Goal: Transaction & Acquisition: Purchase product/service

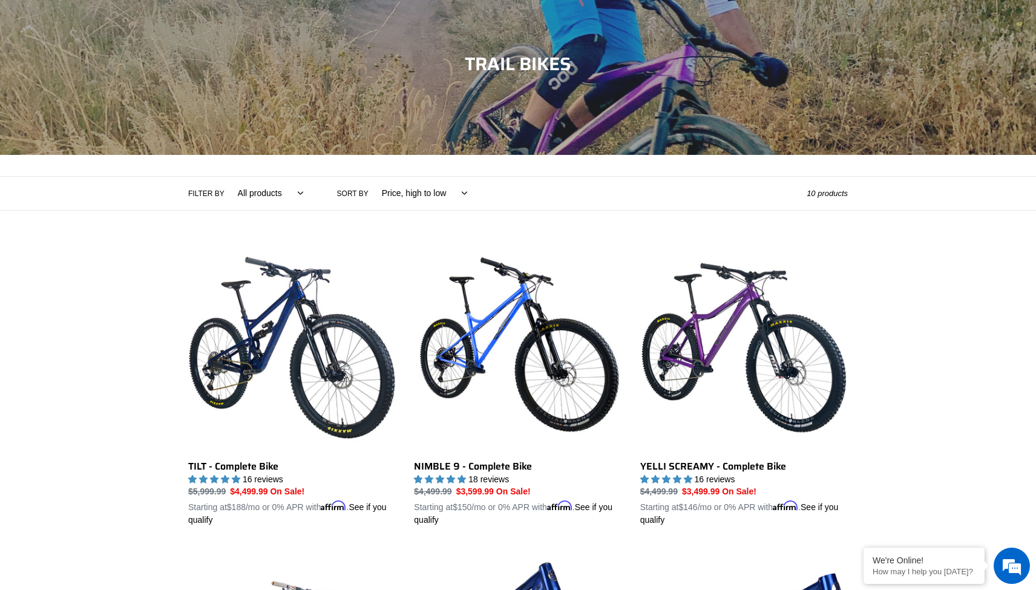
scroll to position [246, 0]
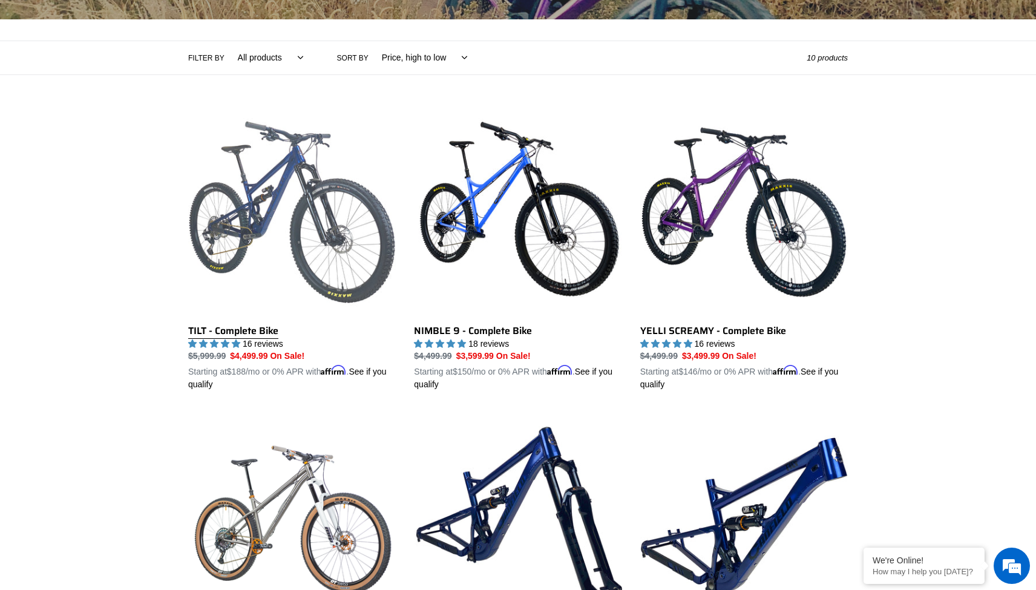
click at [320, 216] on link "TILT - Complete Bike" at bounding box center [292, 249] width 208 height 283
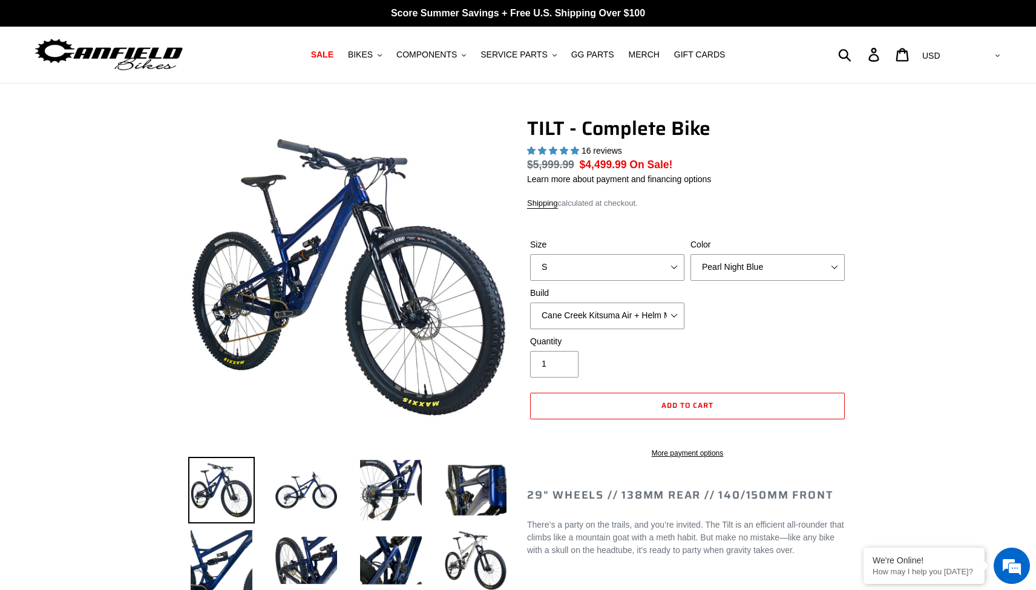
select select "highest-rating"
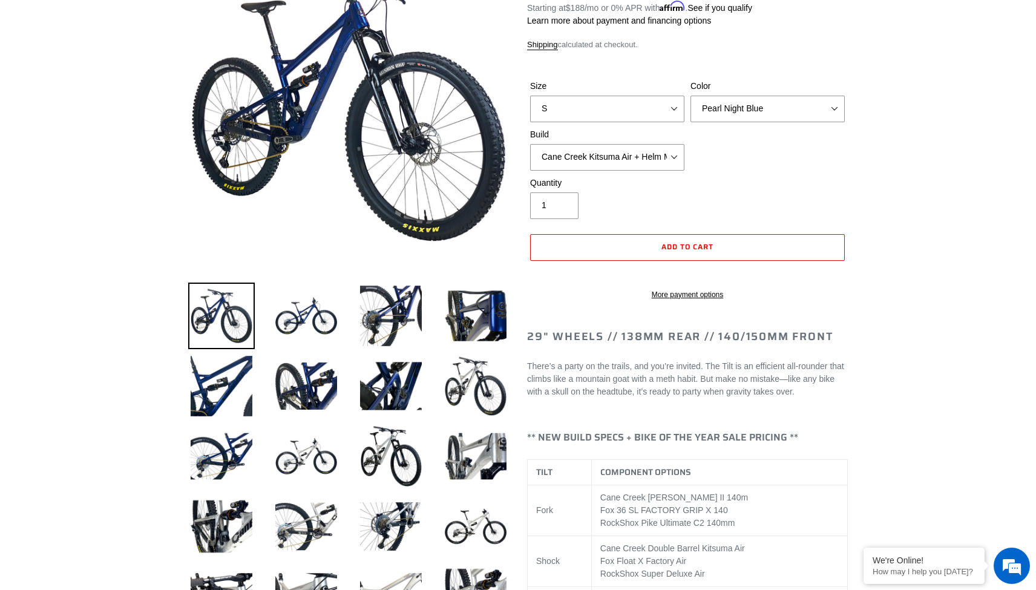
scroll to position [188, 0]
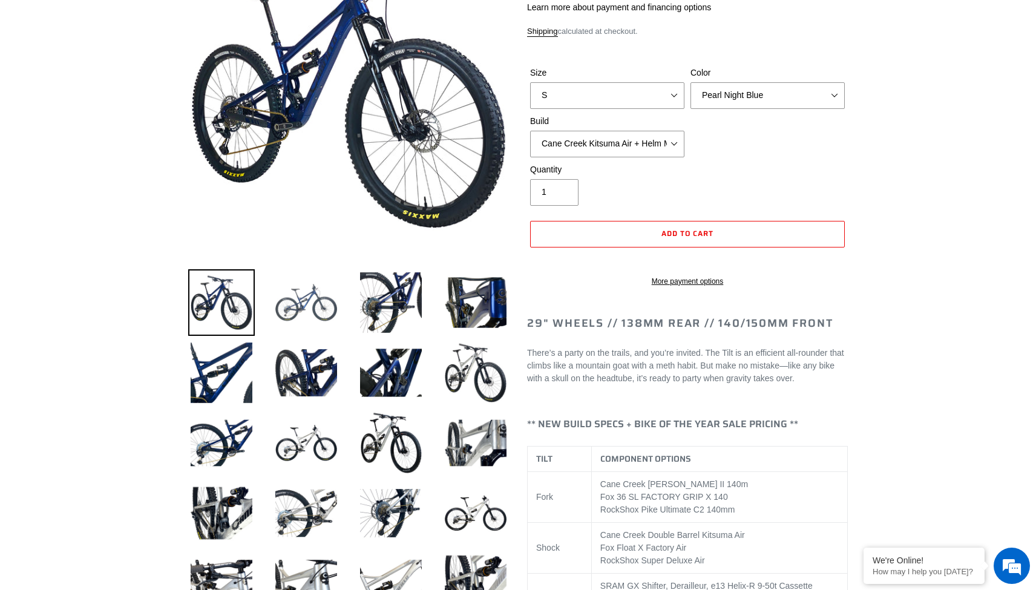
click at [324, 306] on img at bounding box center [306, 302] width 67 height 67
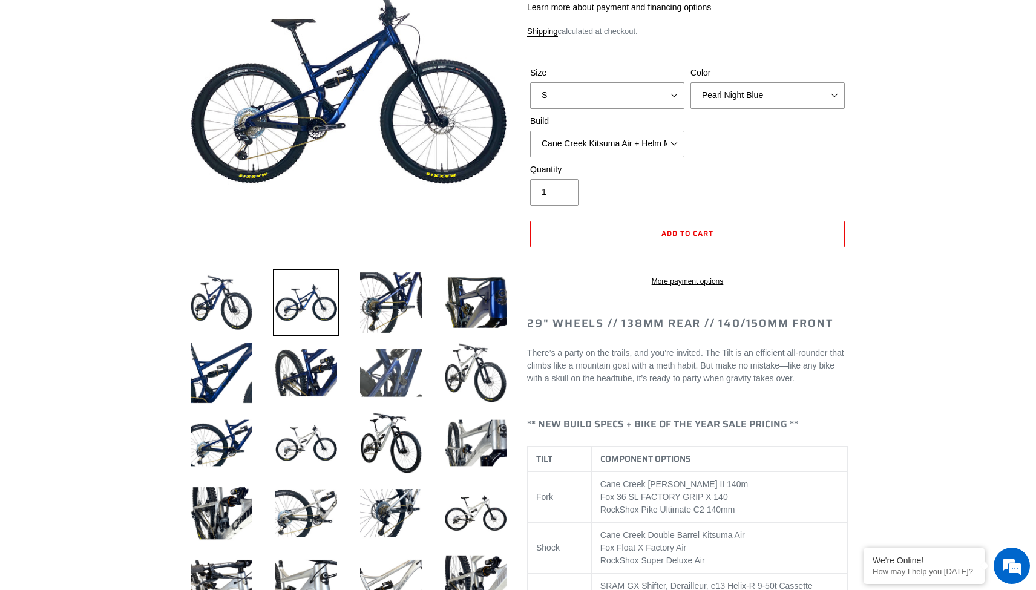
click at [400, 389] on img at bounding box center [391, 373] width 67 height 67
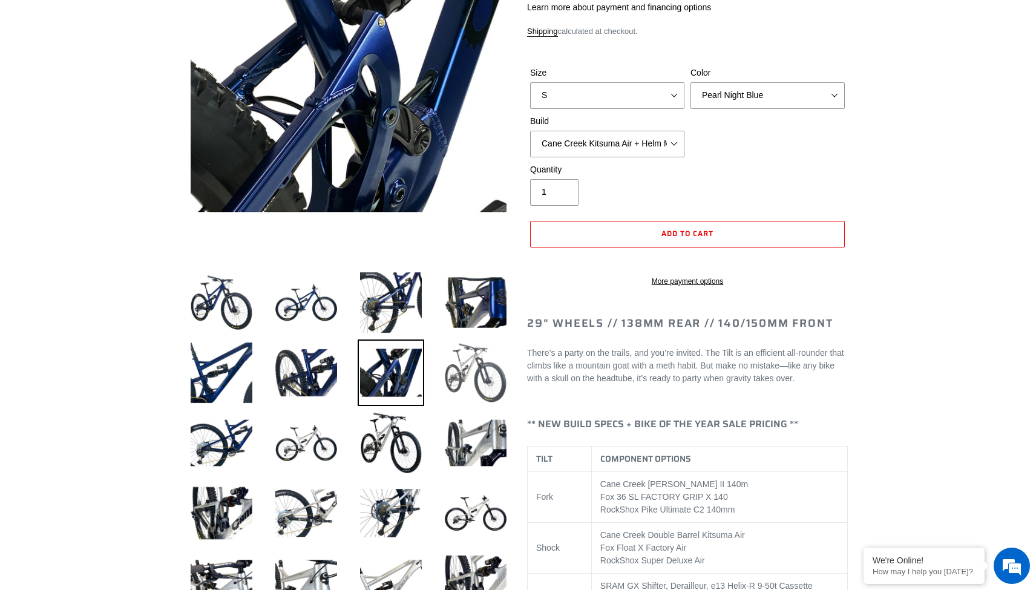
click at [500, 374] on img at bounding box center [475, 373] width 67 height 67
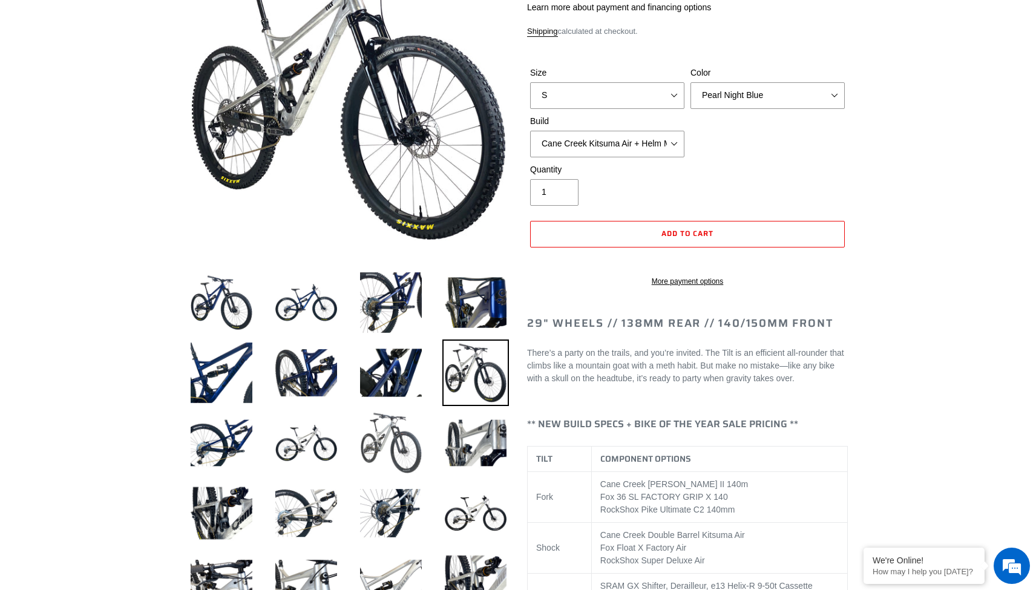
click at [417, 415] on img at bounding box center [391, 443] width 67 height 67
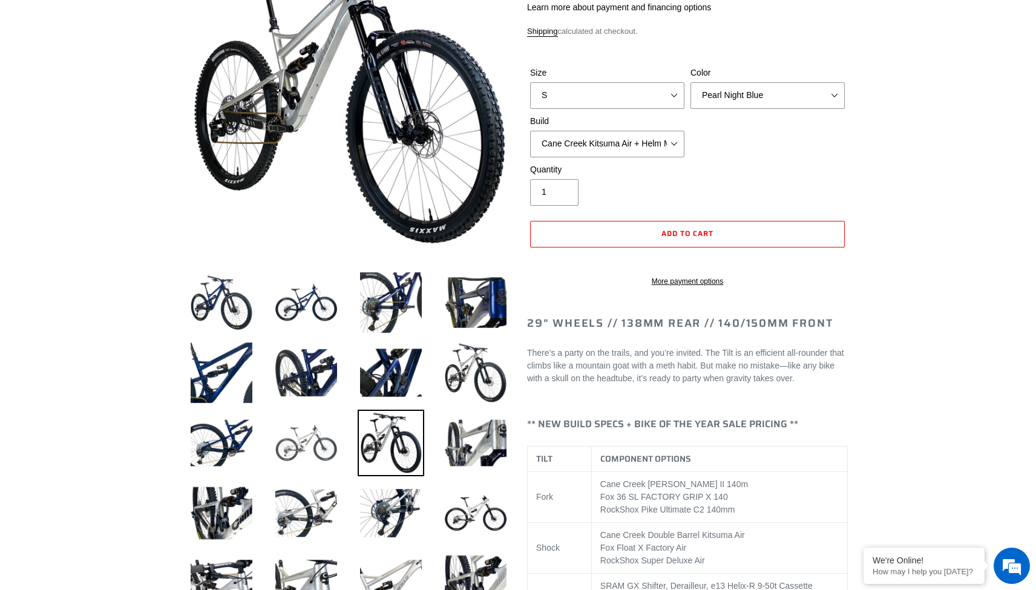
click at [319, 433] on img at bounding box center [306, 443] width 67 height 67
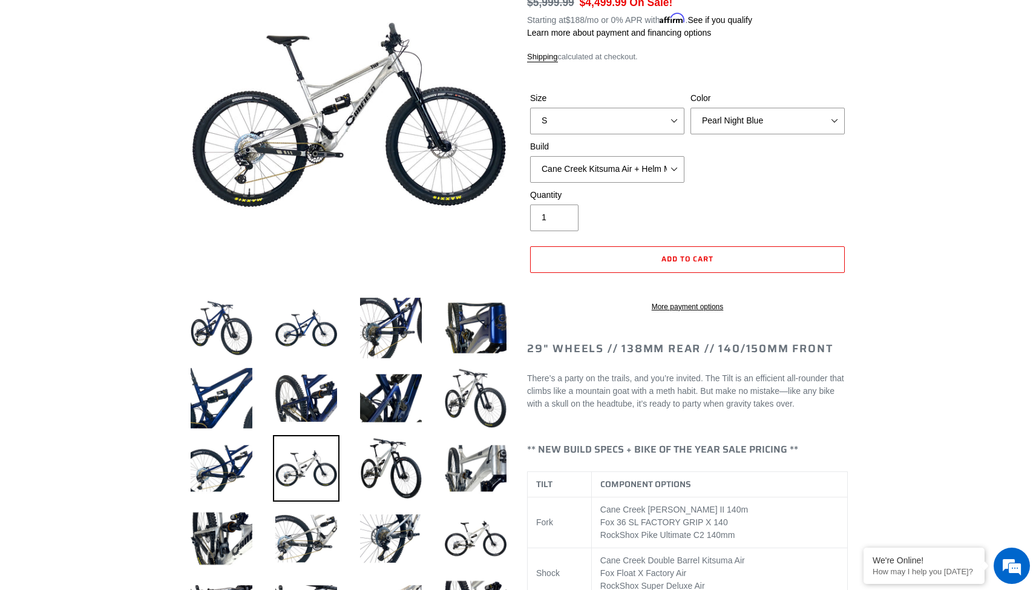
scroll to position [185, 0]
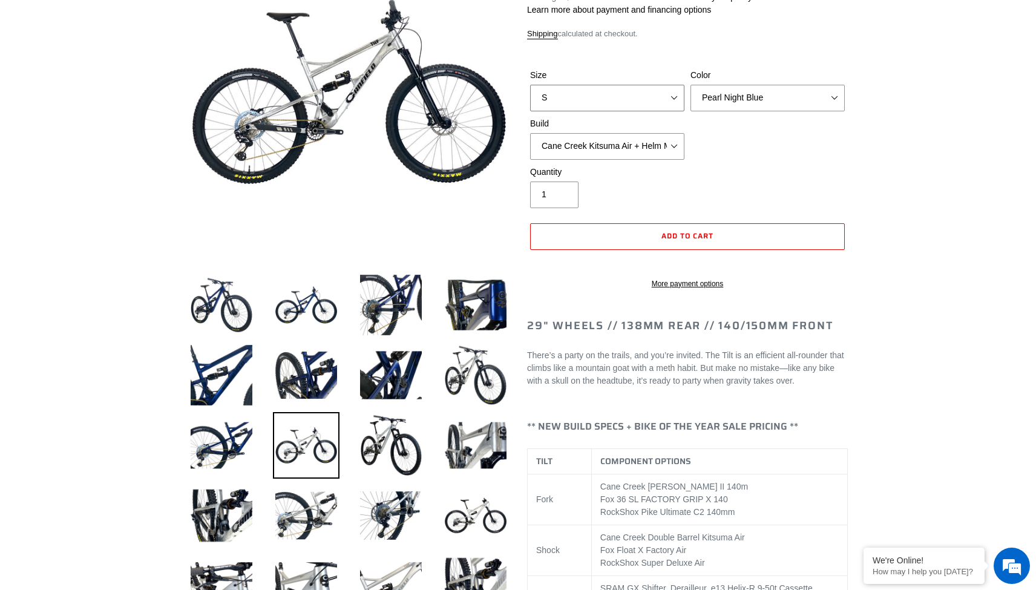
select select "M"
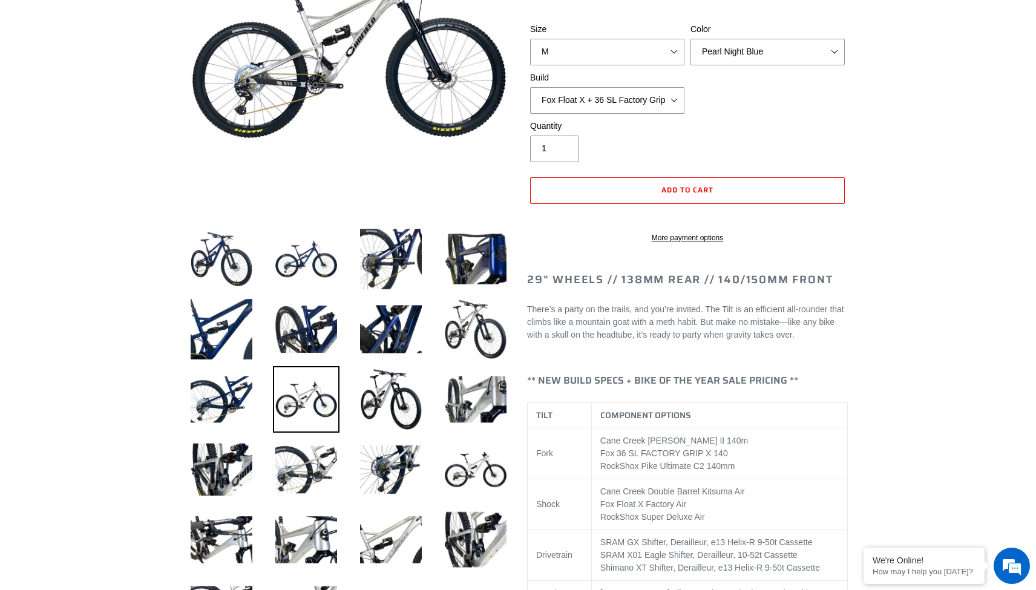
scroll to position [28, 0]
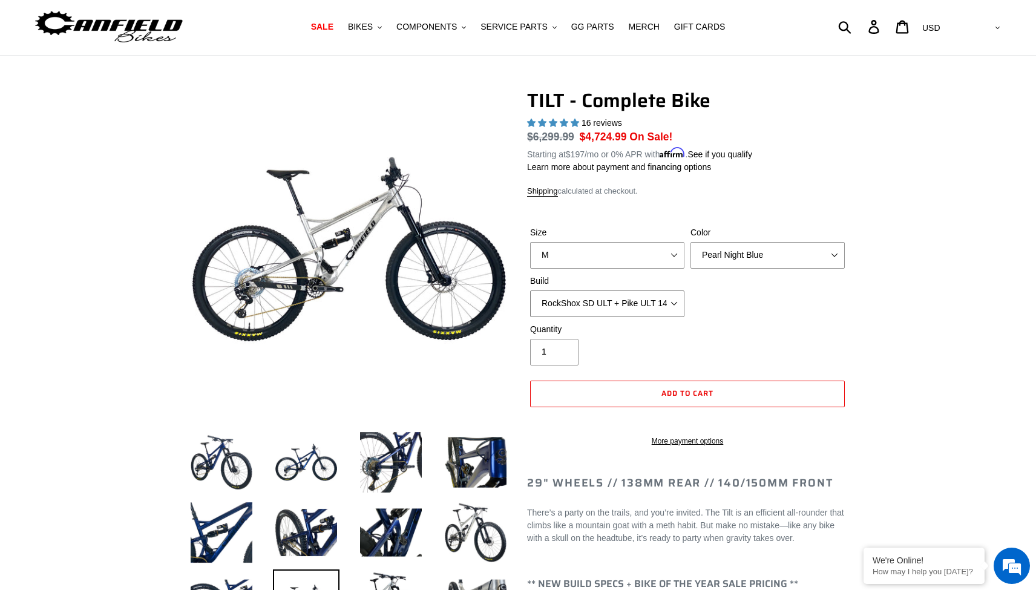
select select "Fox Float X + 36 SL Factory Grip X 140 + Shimano XT"
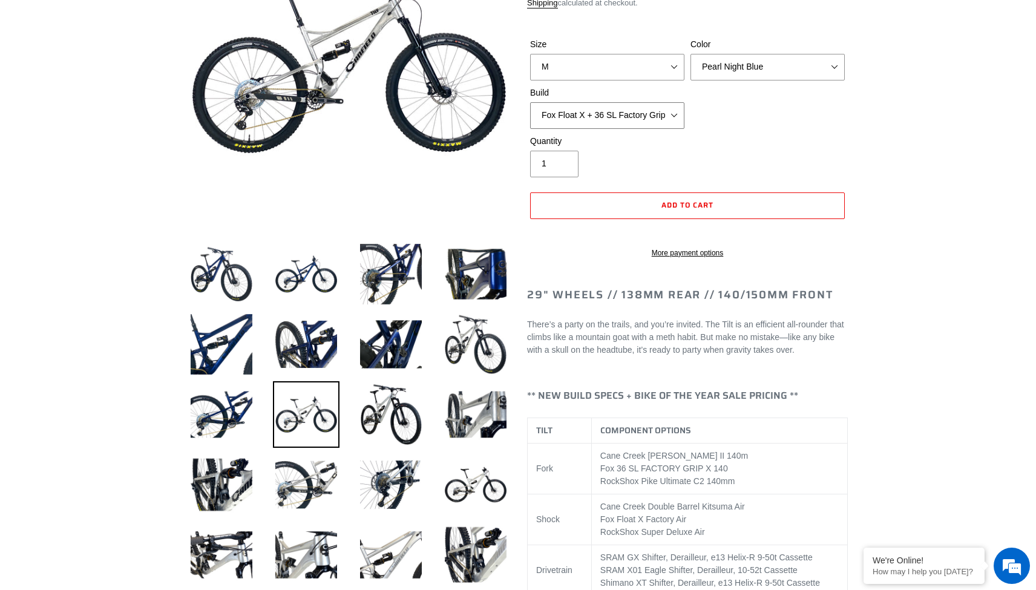
scroll to position [235, 0]
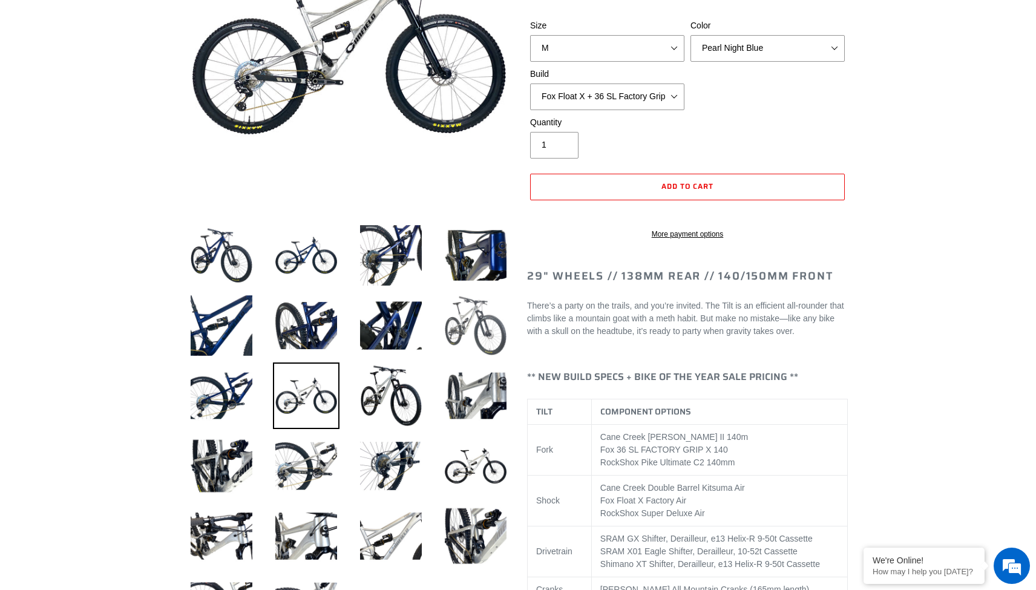
click at [476, 345] on img at bounding box center [475, 325] width 67 height 67
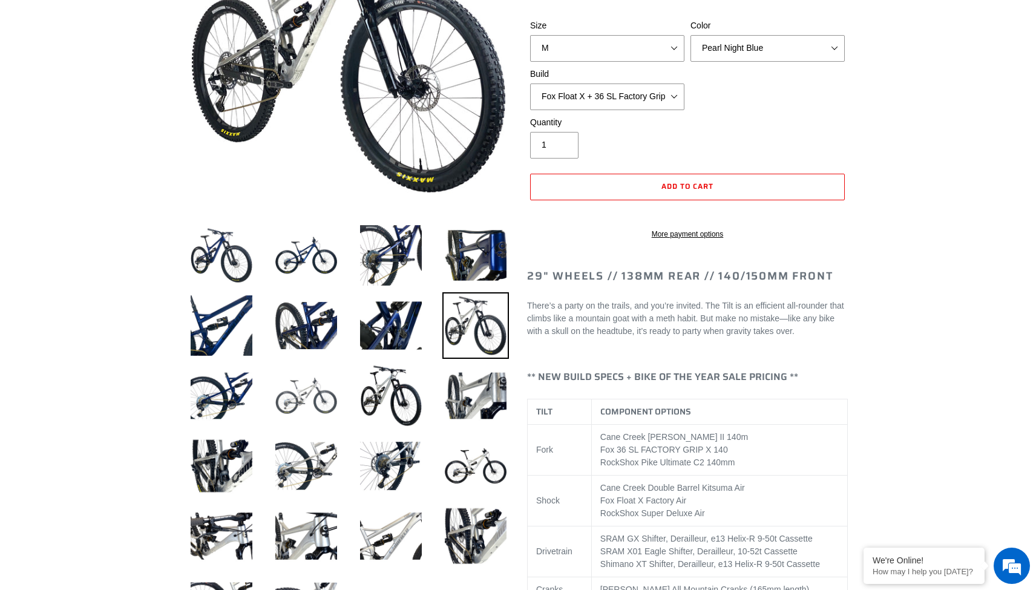
click at [321, 406] on img at bounding box center [306, 396] width 67 height 67
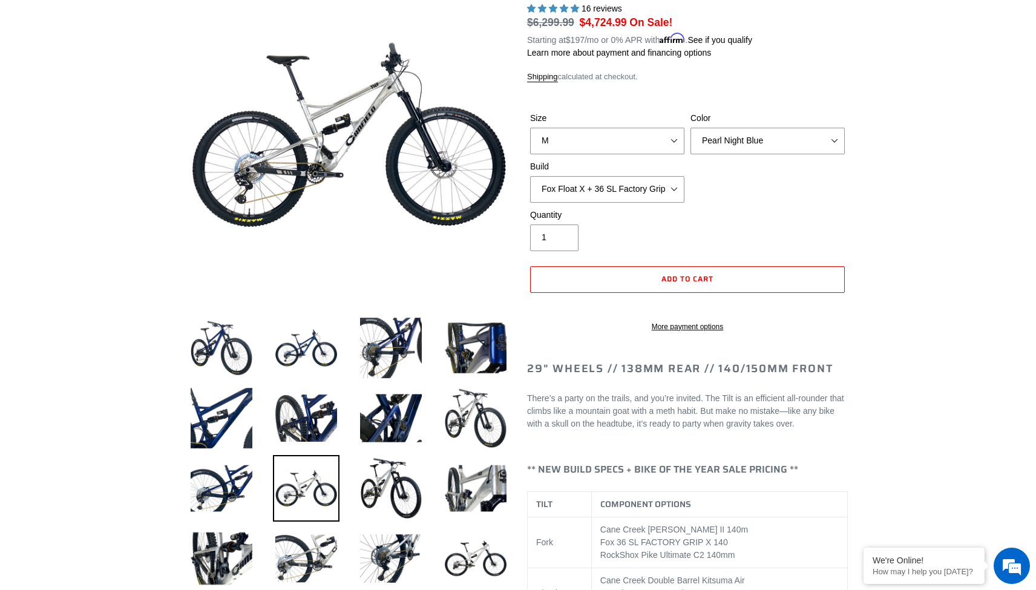
scroll to position [119, 0]
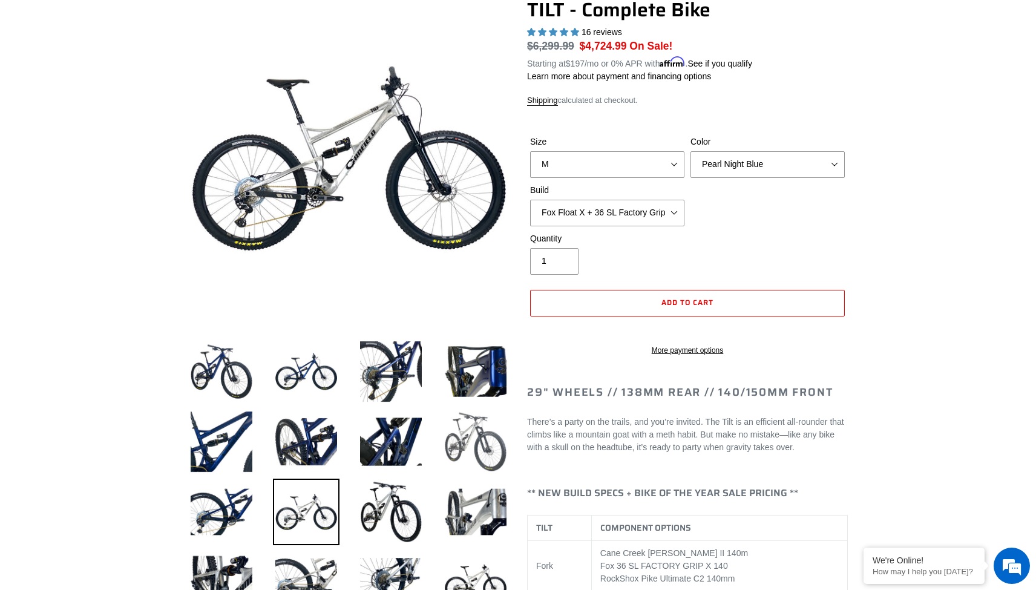
click at [488, 428] on img at bounding box center [475, 442] width 67 height 67
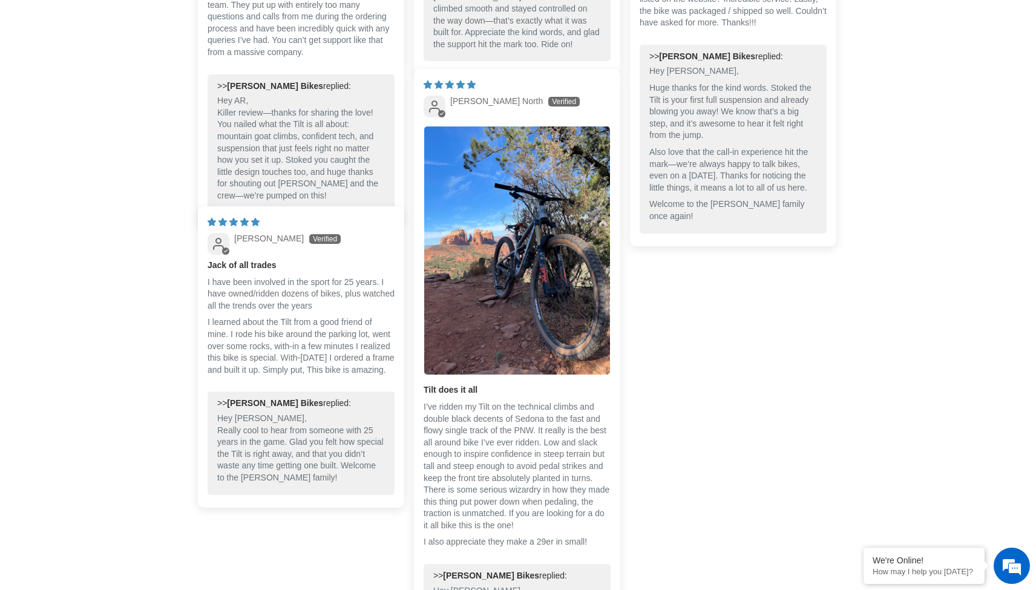
scroll to position [3926, 0]
